Goal: Transaction & Acquisition: Book appointment/travel/reservation

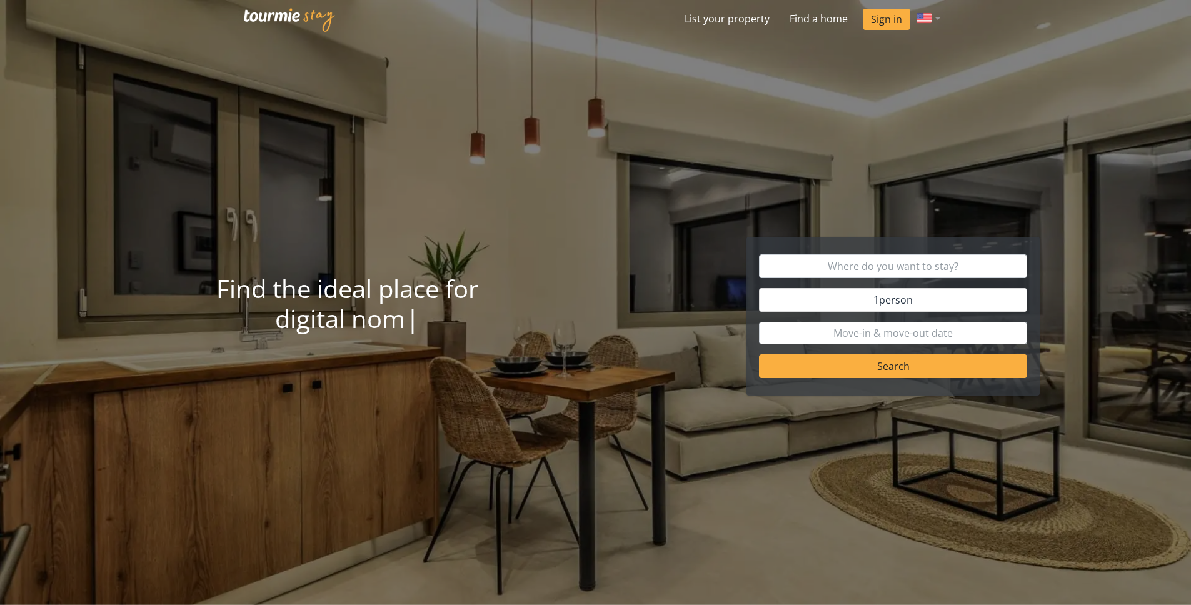
drag, startPoint x: 421, startPoint y: 113, endPoint x: 534, endPoint y: 78, distance: 118.4
click at [421, 113] on div at bounding box center [595, 302] width 1191 height 605
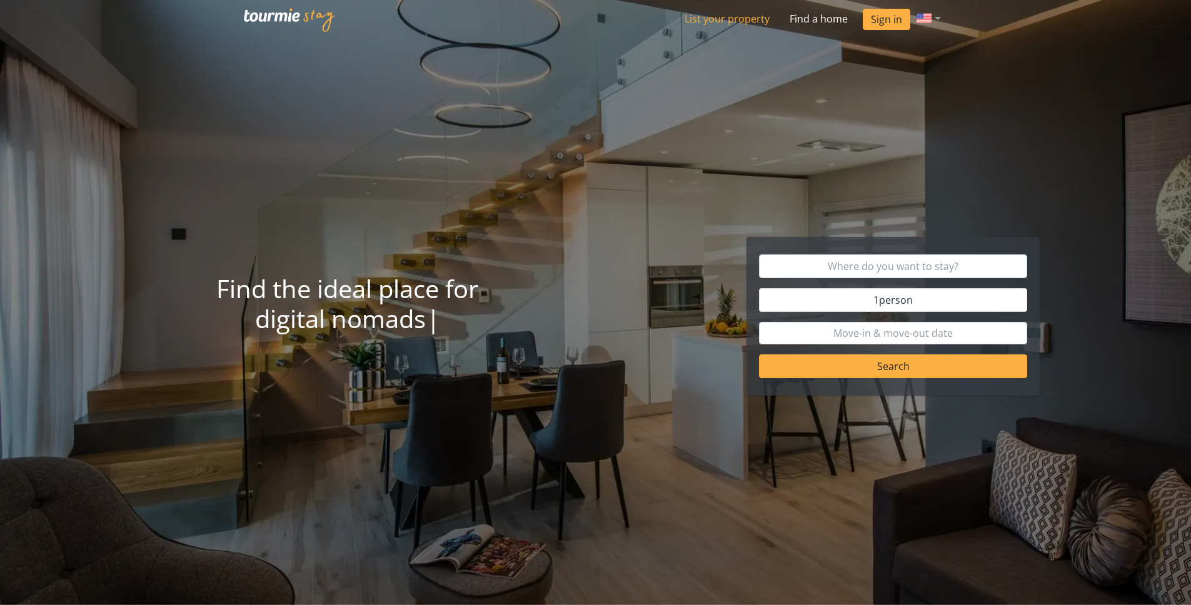
click at [760, 26] on link "List your property" at bounding box center [726, 18] width 105 height 25
click at [732, 16] on link "List your property" at bounding box center [726, 18] width 105 height 25
click at [725, 16] on link "List your property" at bounding box center [726, 18] width 105 height 25
click at [722, 19] on link "List your property" at bounding box center [726, 18] width 105 height 25
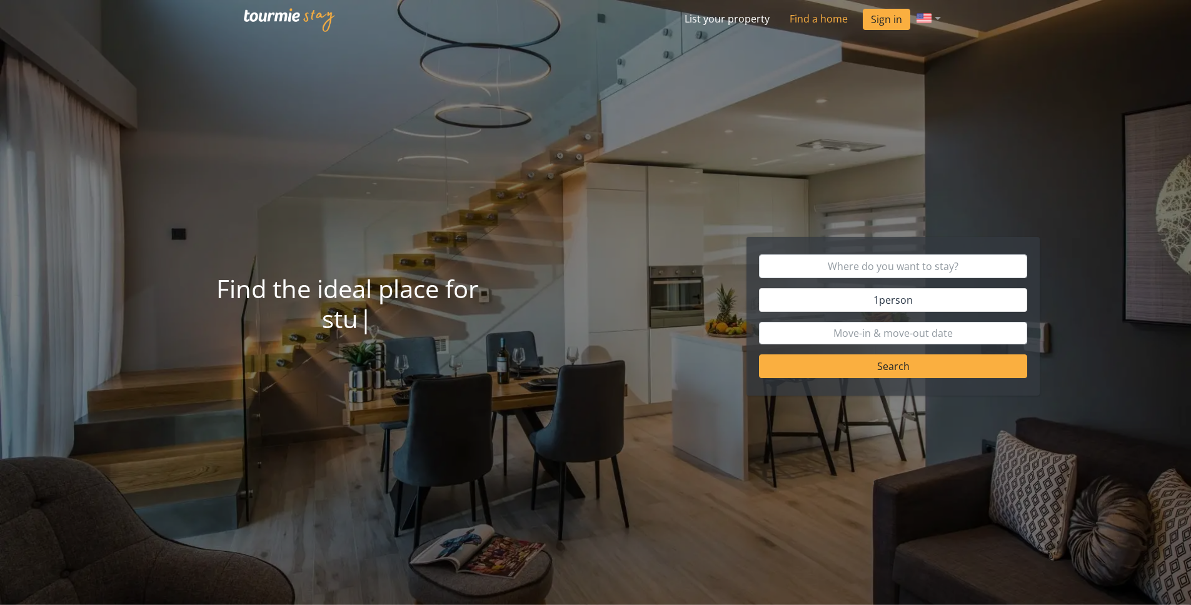
click at [812, 21] on link "Find a home" at bounding box center [818, 18] width 78 height 25
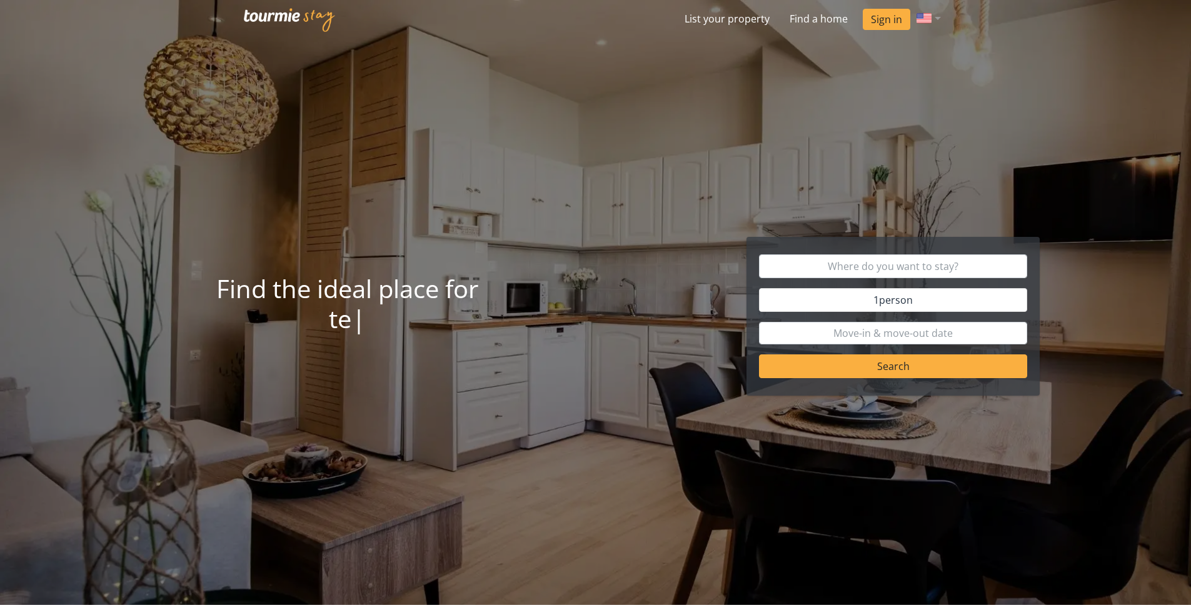
click at [511, 119] on div at bounding box center [595, 302] width 1191 height 605
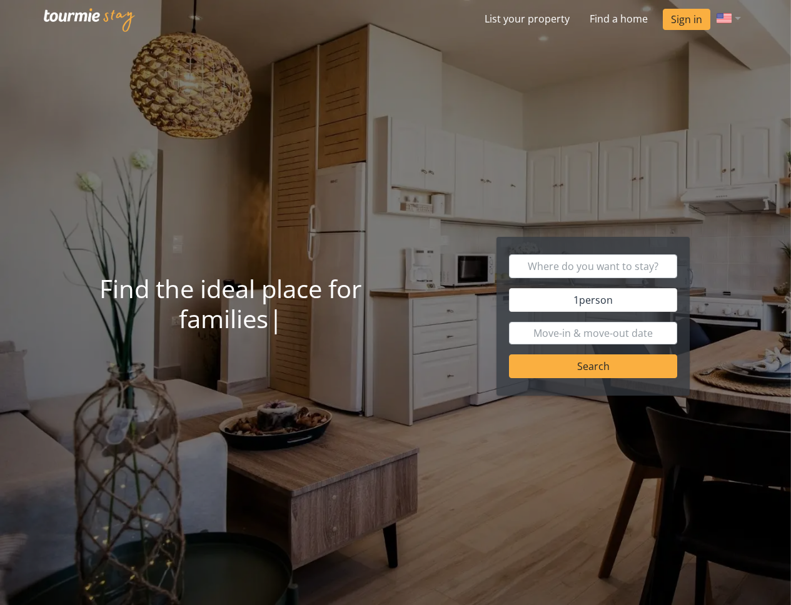
drag, startPoint x: 481, startPoint y: 103, endPoint x: 525, endPoint y: 46, distance: 72.6
click at [481, 102] on div at bounding box center [395, 302] width 791 height 605
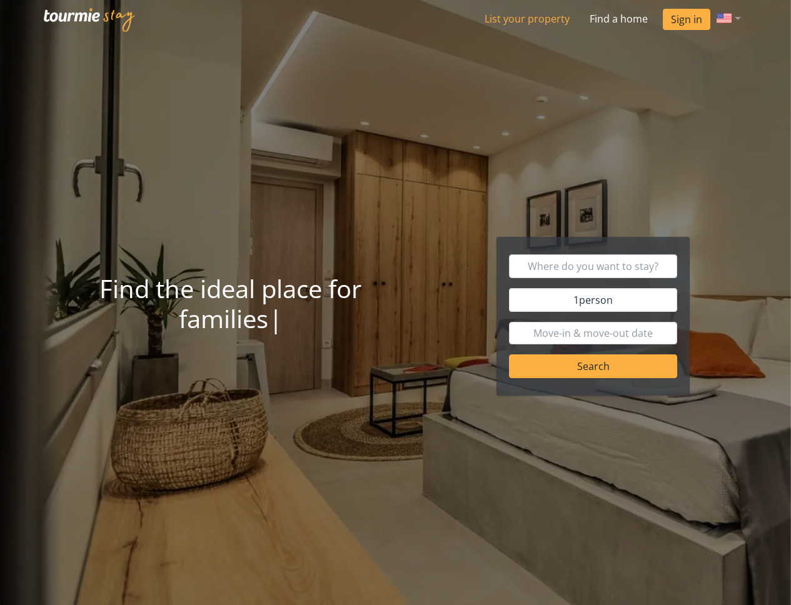
click at [527, 19] on link "List your property" at bounding box center [526, 18] width 105 height 25
click at [91, 13] on img at bounding box center [89, 20] width 91 height 24
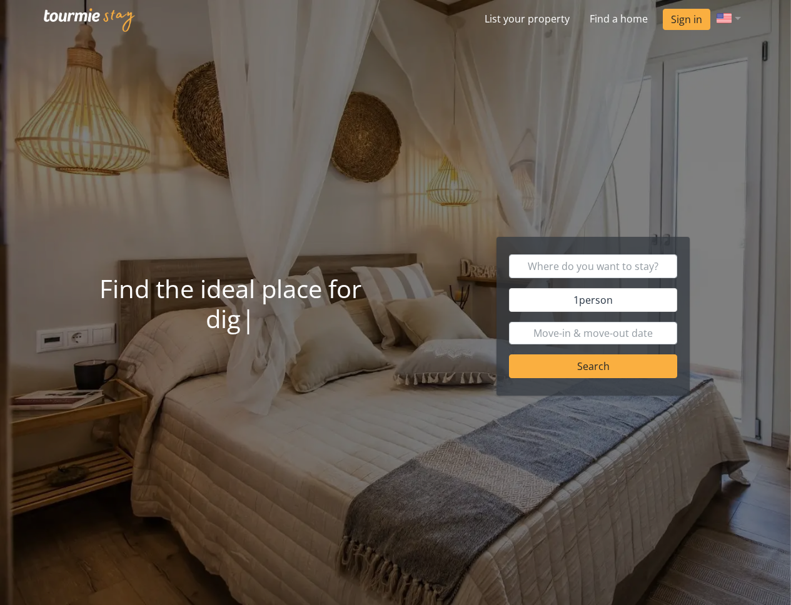
drag, startPoint x: 564, startPoint y: 86, endPoint x: 547, endPoint y: 31, distance: 57.5
click at [564, 86] on div at bounding box center [395, 302] width 791 height 605
click at [544, 27] on link "List your property" at bounding box center [526, 18] width 105 height 25
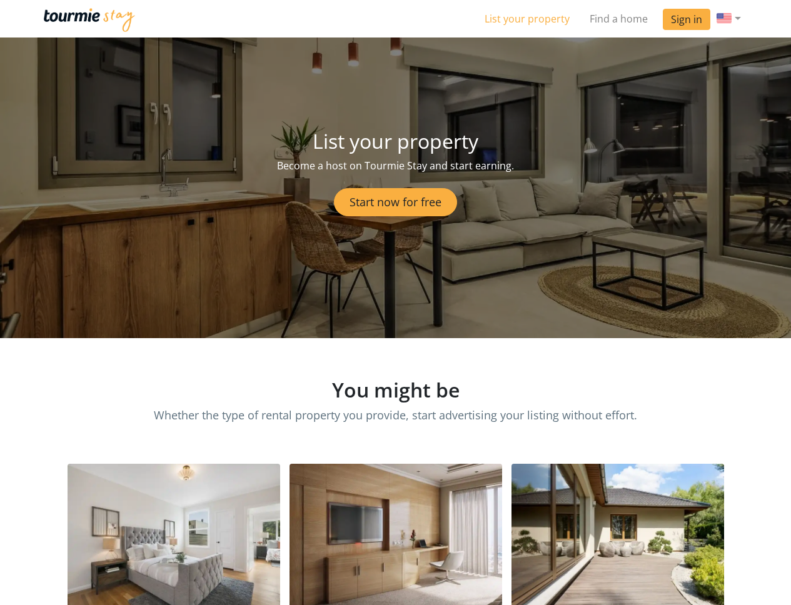
click at [545, 21] on link "List your property" at bounding box center [526, 18] width 105 height 25
click at [602, 18] on link "Find a home" at bounding box center [618, 18] width 78 height 25
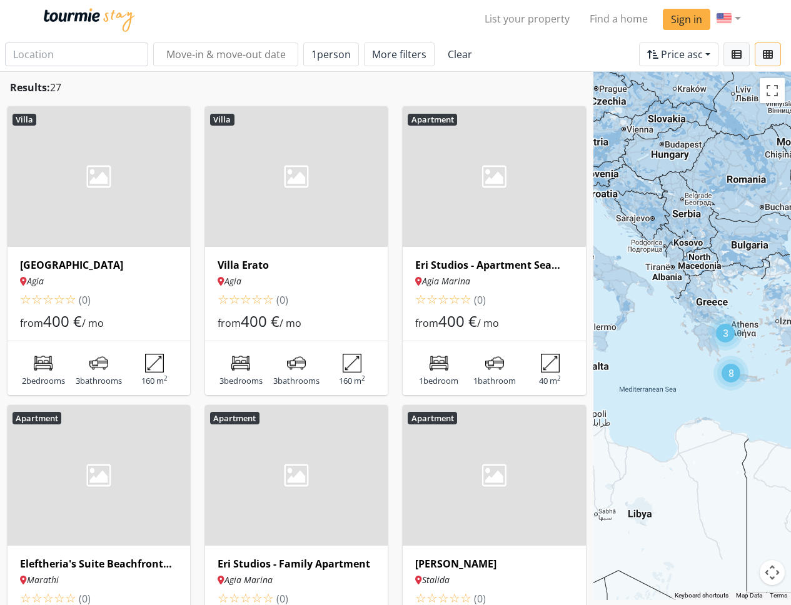
click at [458, 160] on img at bounding box center [493, 176] width 182 height 141
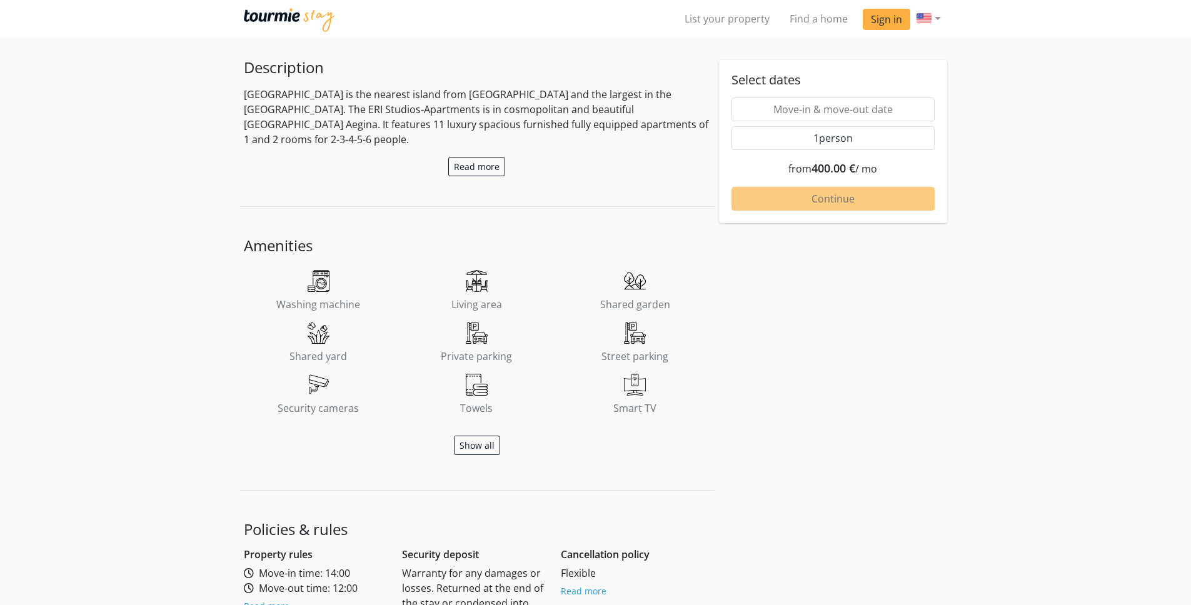
click at [1069, 154] on form "Eri Studios - Apartment Sea View Agia Marina ( ) ☆ ( ) ☆ ( ) ☆ ( ) ☆ ( ) ☆ Show…" at bounding box center [595, 404] width 1191 height 1751
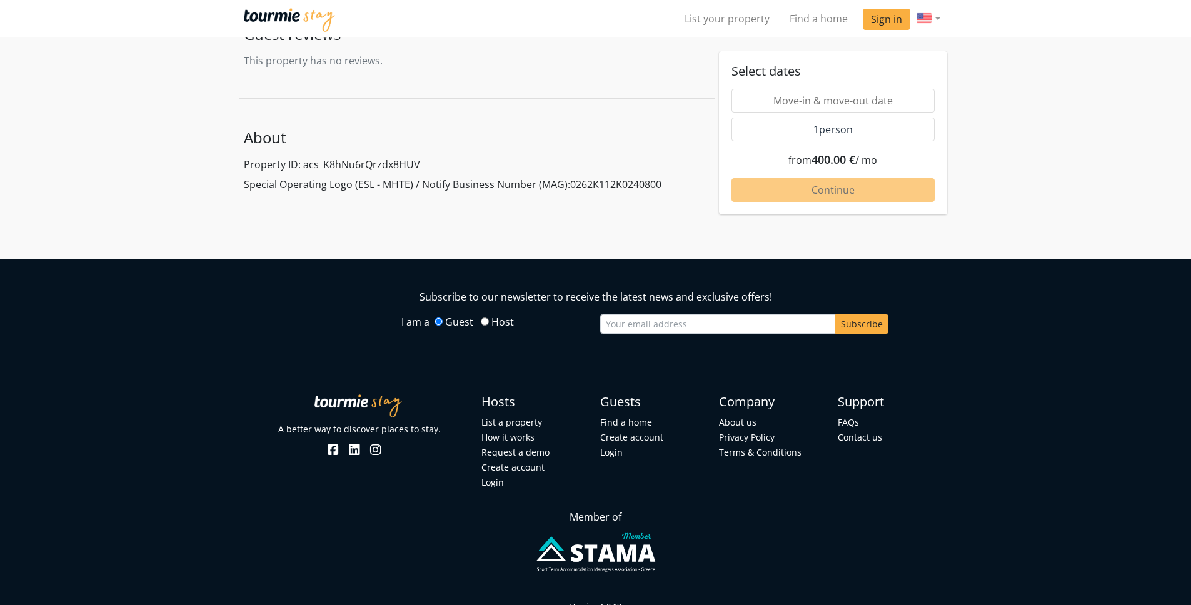
scroll to position [1592, 0]
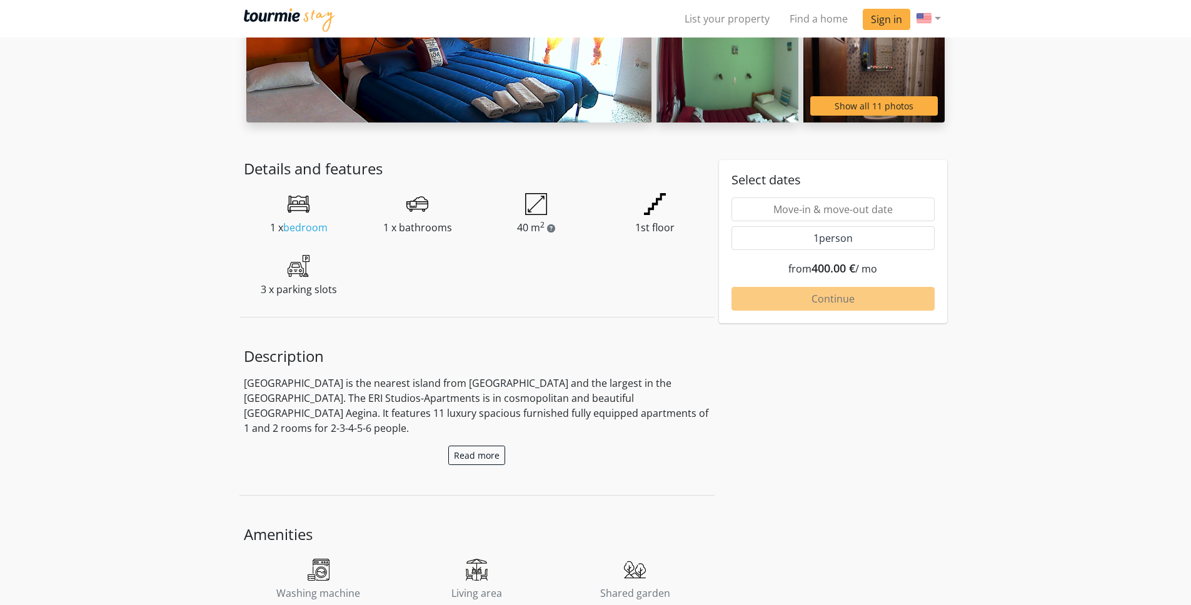
scroll to position [129, 0]
